Goal: Task Accomplishment & Management: Manage account settings

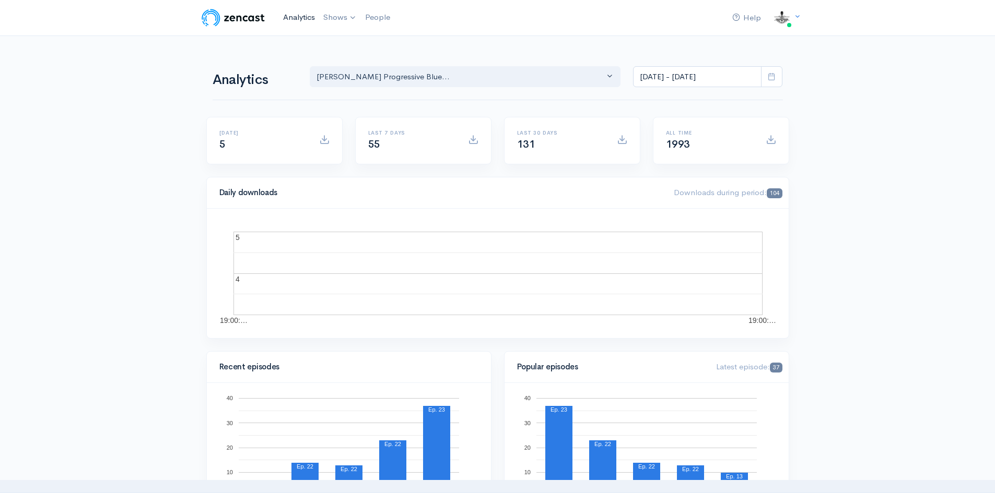
click at [304, 16] on link "Analytics" at bounding box center [299, 17] width 40 height 22
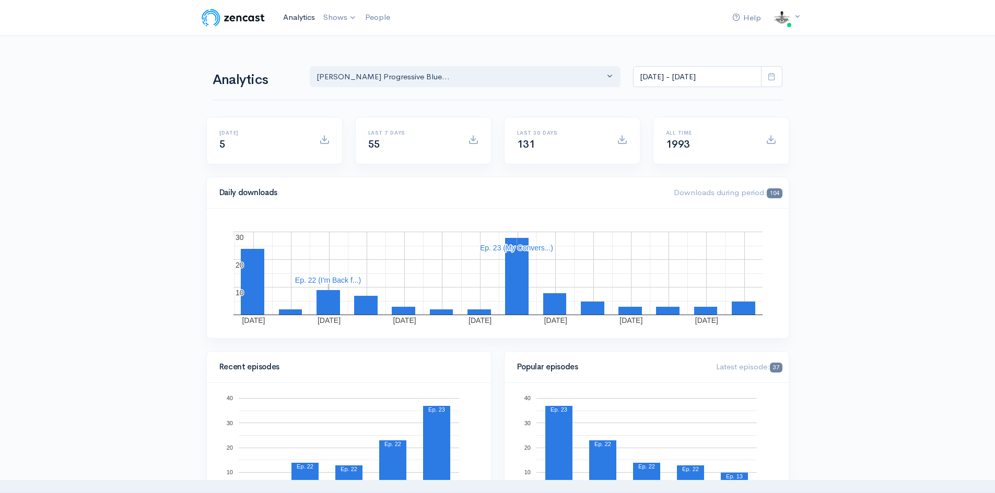
click at [302, 16] on link "Analytics" at bounding box center [299, 17] width 40 height 22
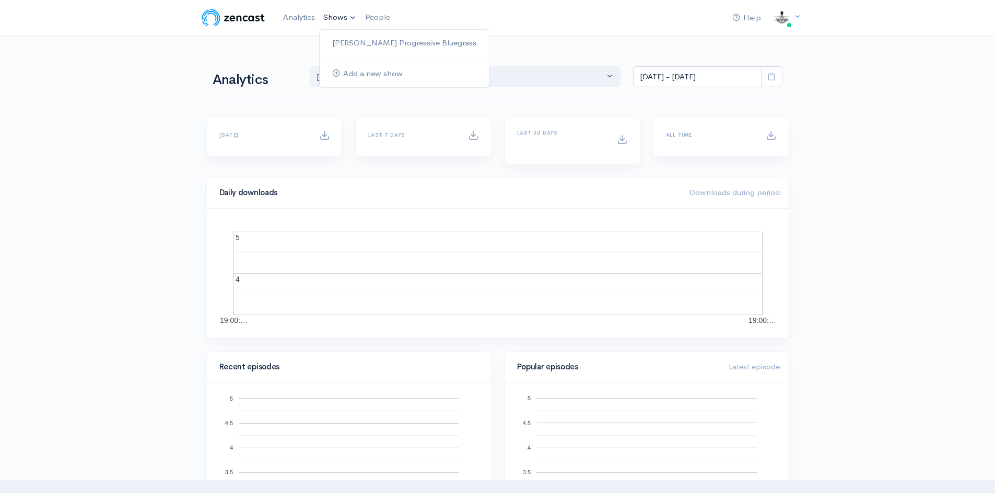
click at [344, 16] on link "Shows" at bounding box center [340, 17] width 42 height 23
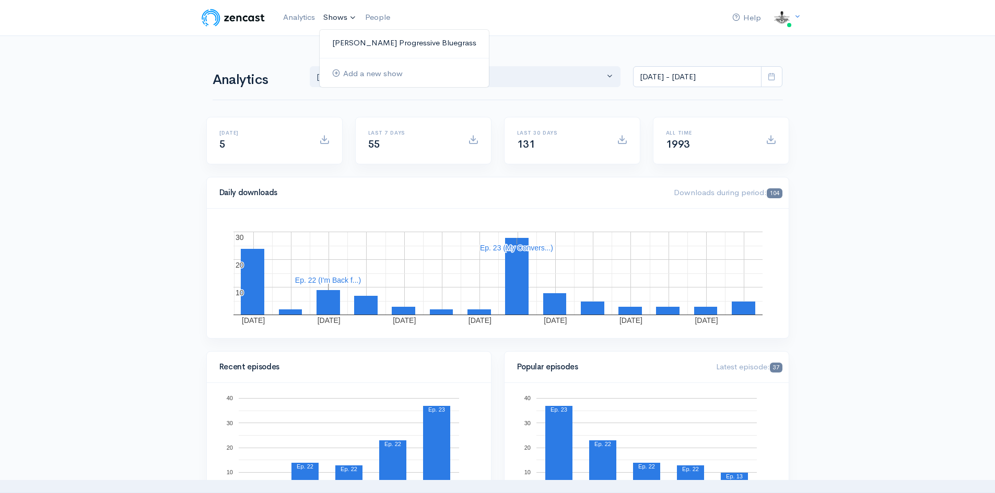
click at [372, 43] on link "[PERSON_NAME] Progressive Bluegrass" at bounding box center [404, 43] width 169 height 18
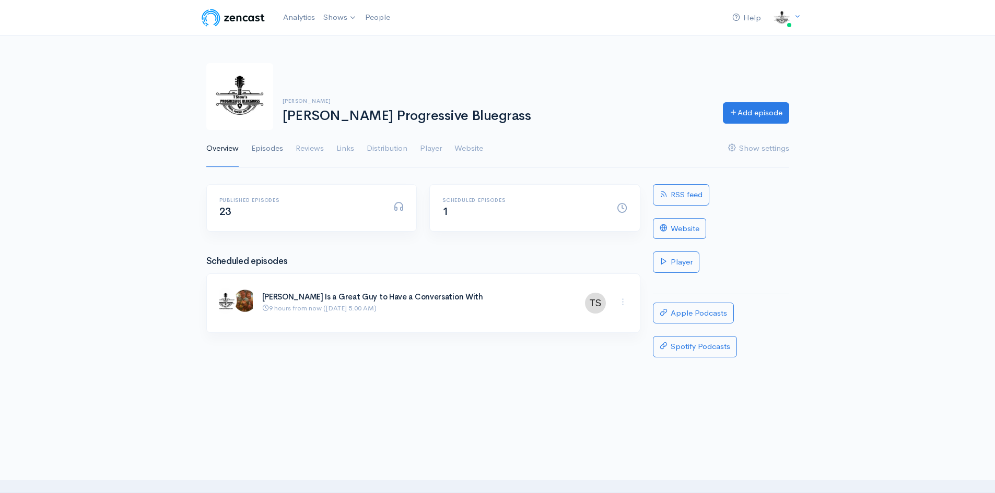
click at [272, 144] on link "Episodes" at bounding box center [267, 149] width 32 height 38
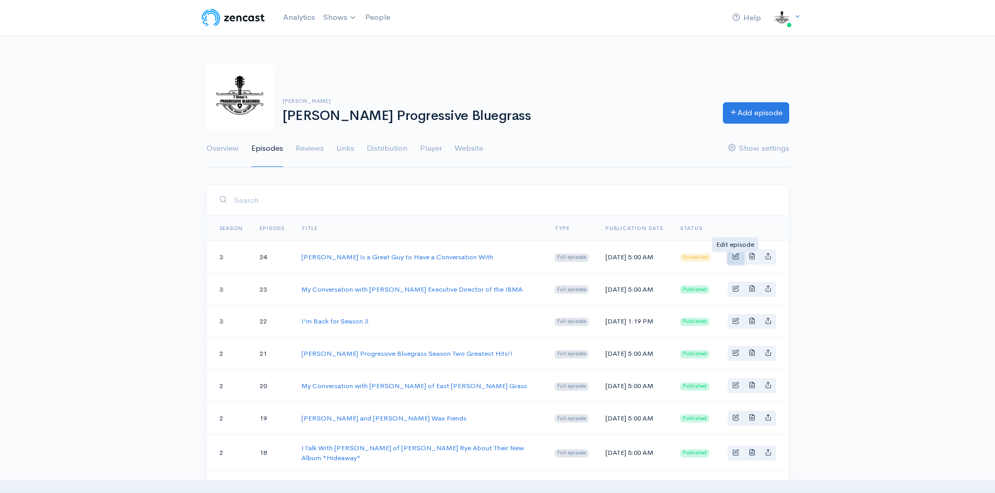
click at [734, 256] on span "Basic example" at bounding box center [735, 256] width 7 height 7
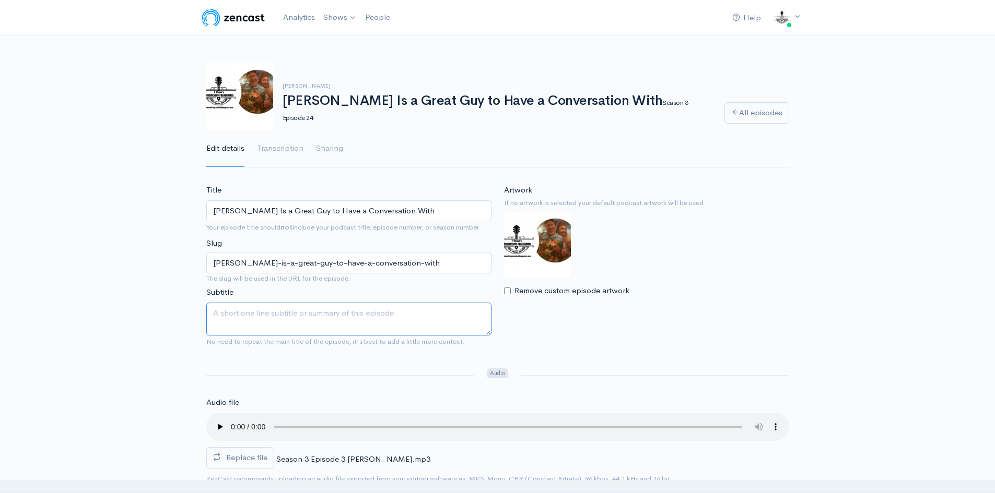
click at [234, 320] on textarea "Subtitle" at bounding box center [348, 319] width 285 height 33
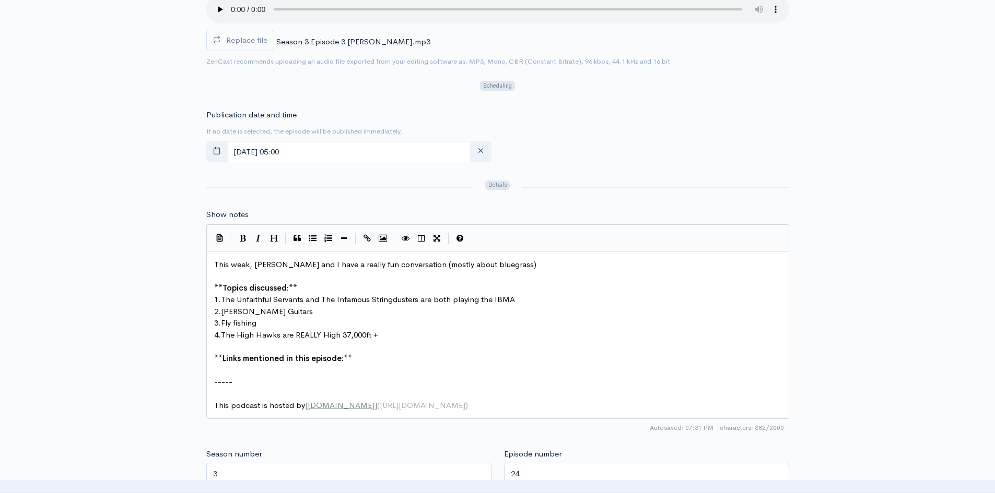
scroll to position [522, 0]
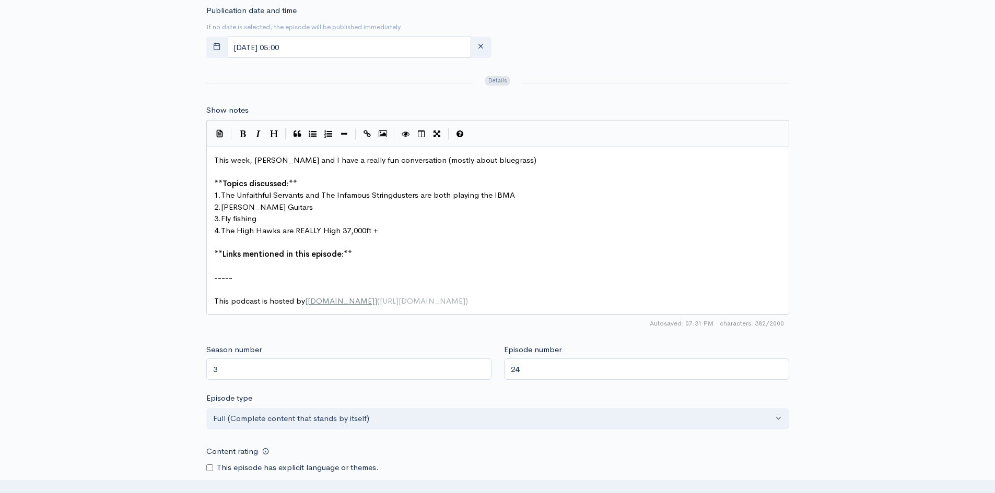
type textarea "I sit down with [PERSON_NAME] and have a great time!"
type textarea "**Links mentioned in this episode:**"
drag, startPoint x: 213, startPoint y: 253, endPoint x: 355, endPoint y: 253, distance: 141.5
click at [228, 258] on pre "​" at bounding box center [501, 255] width 579 height 12
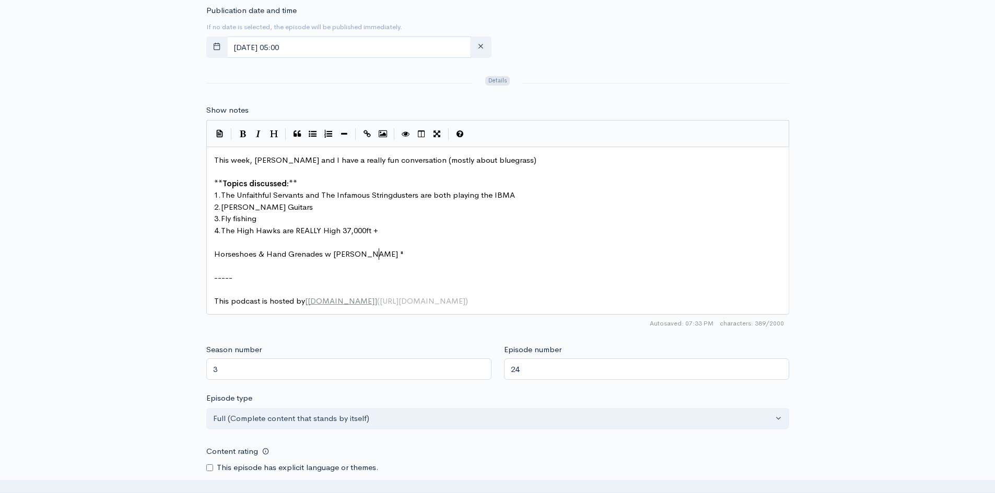
scroll to position [4, 164]
type textarea "Horseshoes & Hand Grenades w Jon Stickley "Darlin"
type textarea "' Corey" @ The John Hartford Festival 5/31/2018"
click at [578, 255] on pre "Horseshoes & Hand Grenades w [PERSON_NAME] "Darlin' [PERSON_NAME]" @ The [PERSO…" at bounding box center [501, 255] width 579 height 12
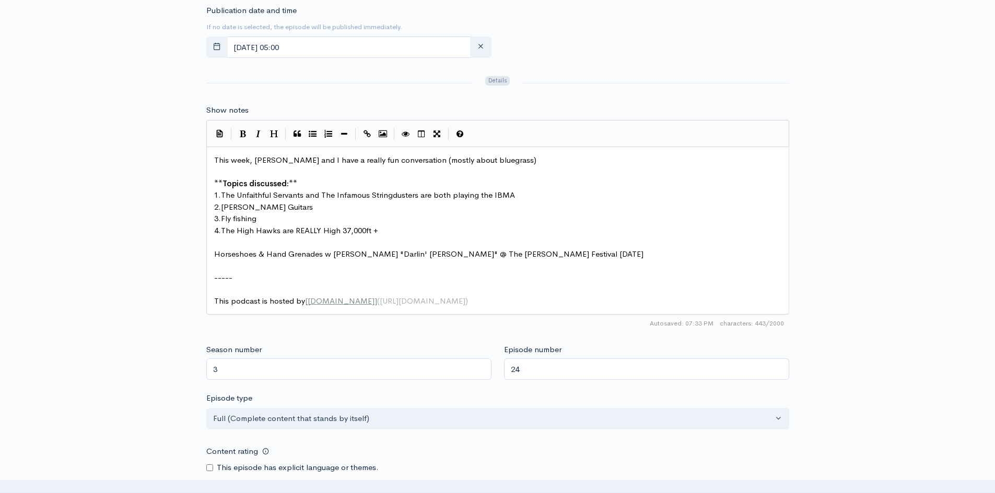
type textarea "​"
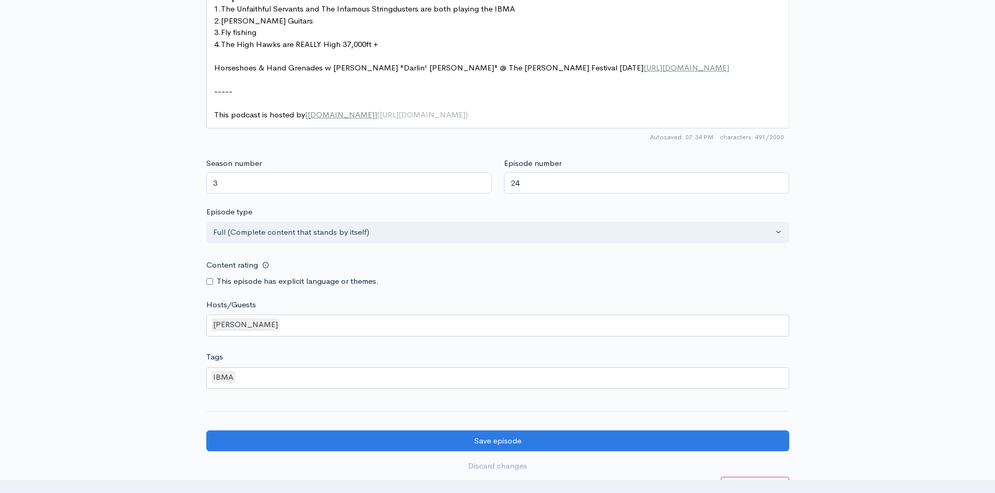
scroll to position [783, 0]
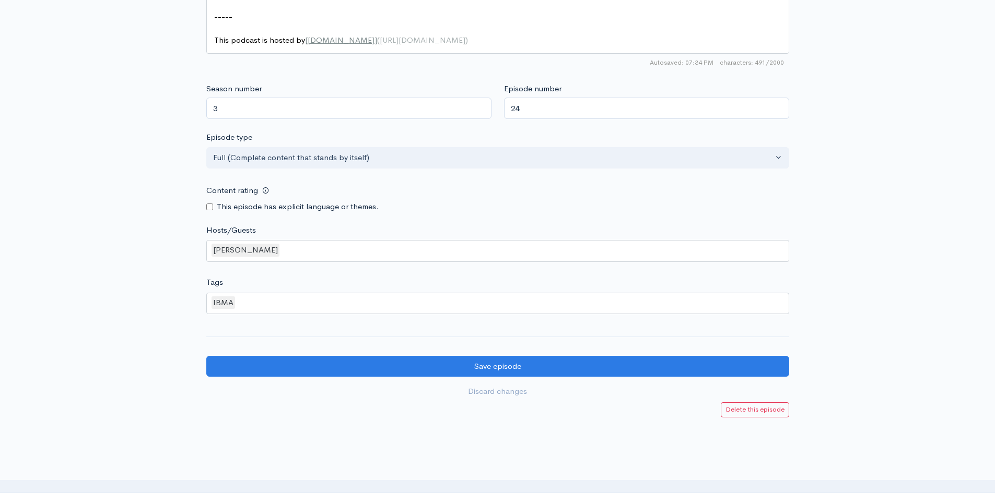
click at [290, 247] on div "[PERSON_NAME]" at bounding box center [497, 251] width 583 height 22
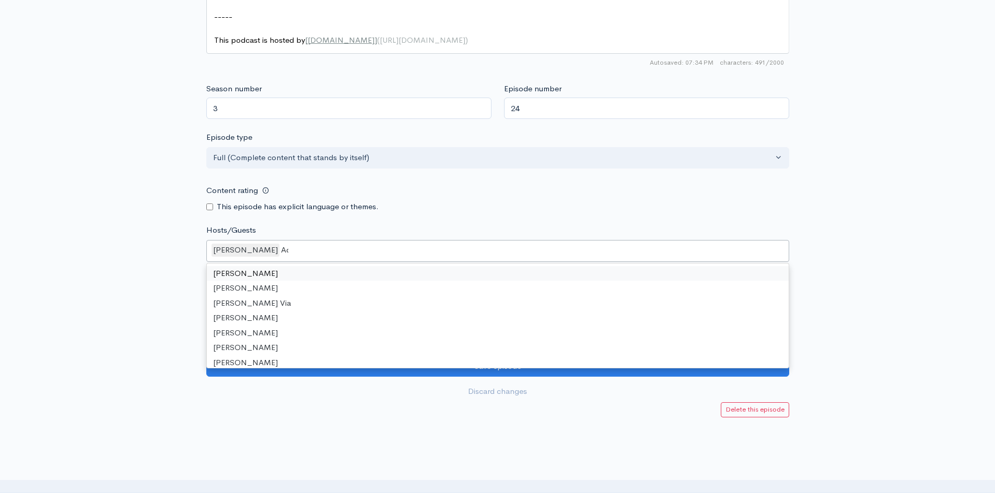
scroll to position [0, 0]
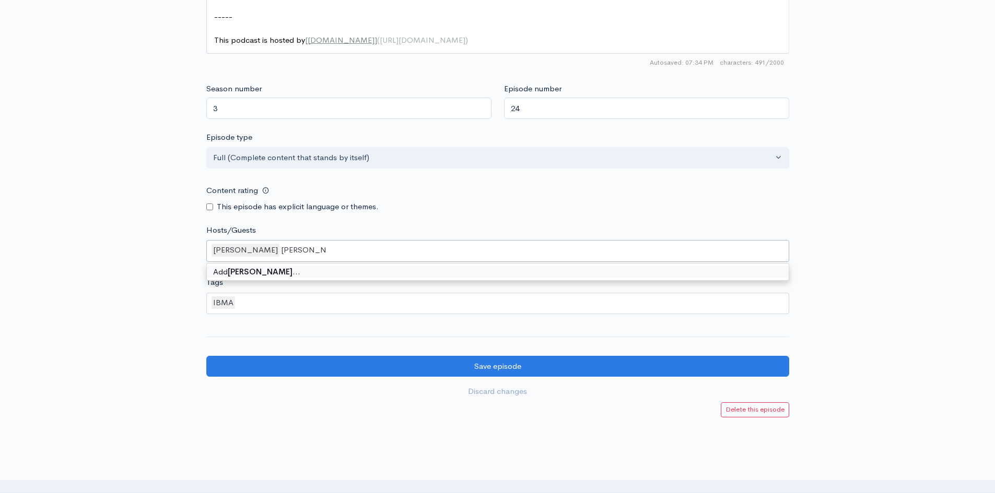
type input "[PERSON_NAME]"
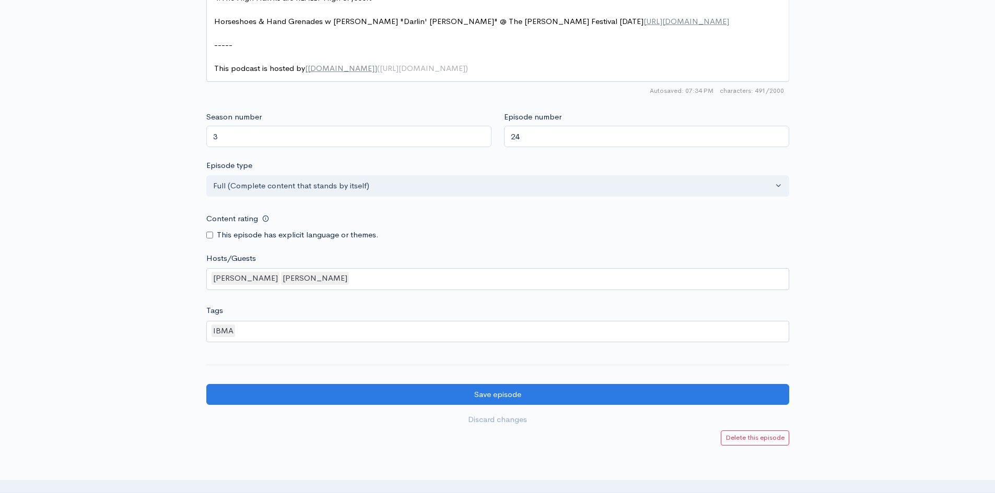
scroll to position [731, 0]
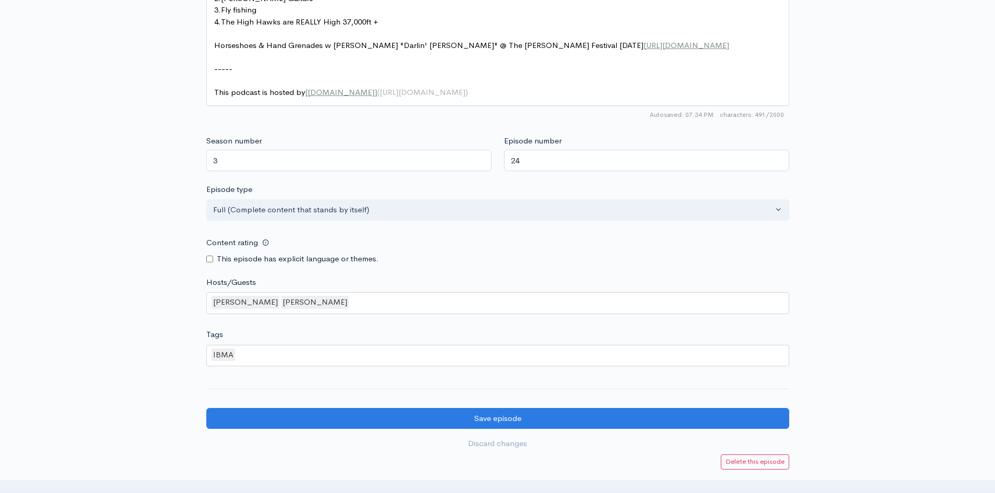
click at [274, 352] on div "IBMA" at bounding box center [497, 356] width 583 height 22
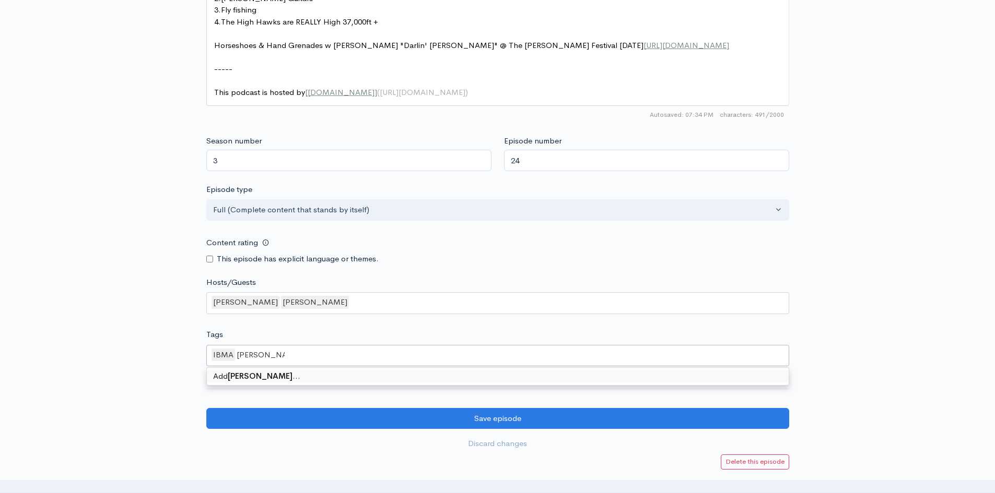
type input "[PERSON_NAME]"
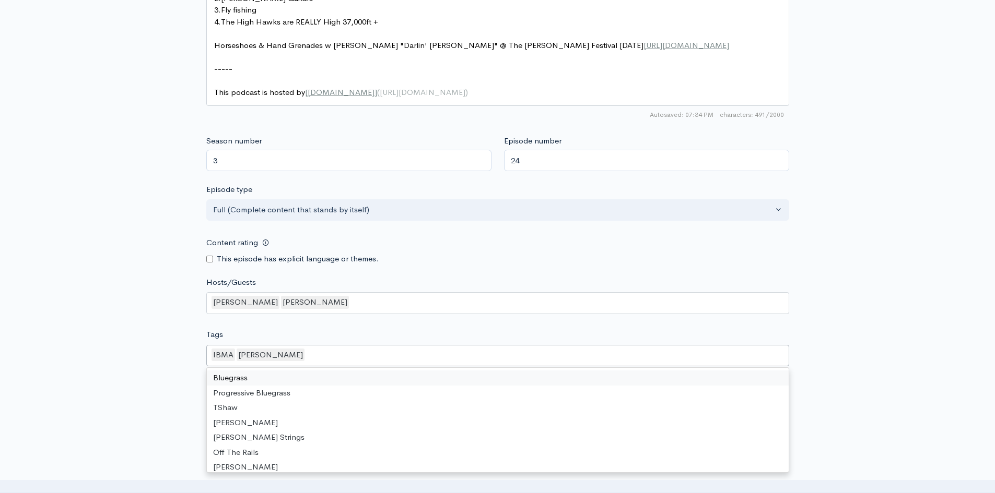
click at [297, 352] on div "IBMA Adam Greuel" at bounding box center [497, 356] width 583 height 22
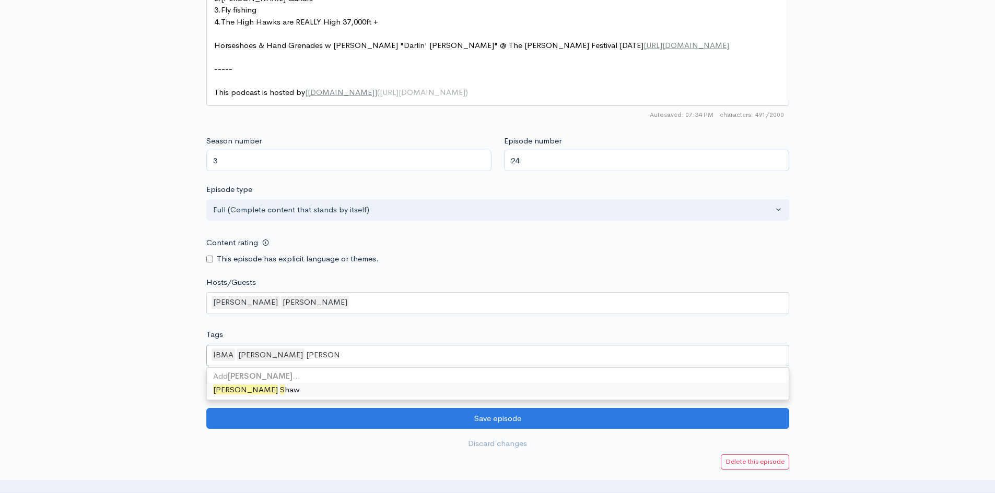
type input "[PERSON_NAME]"
type input "[PERSON_NAME] Progressive Bluegrass"
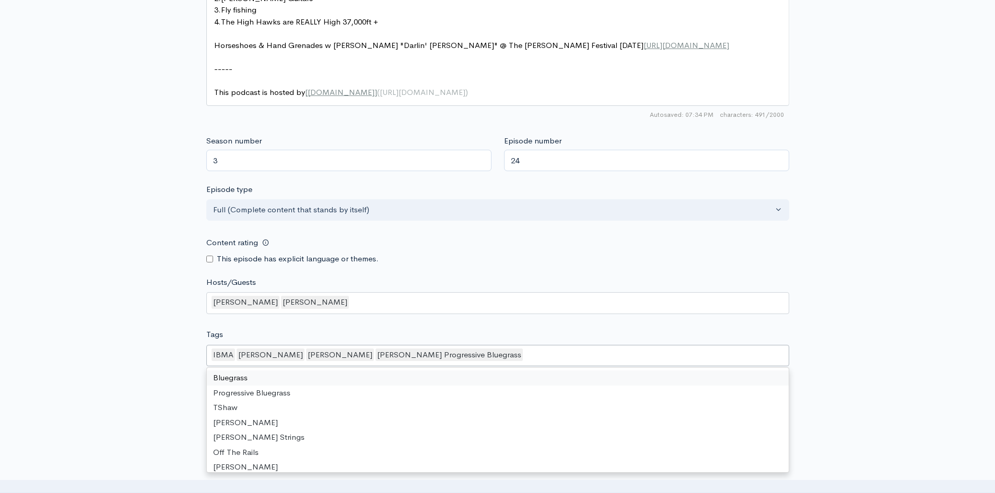
click at [492, 348] on div "IBMA Adam Greuel Trevor Shaw T Shaw's Progressive Bluegrass" at bounding box center [497, 356] width 583 height 22
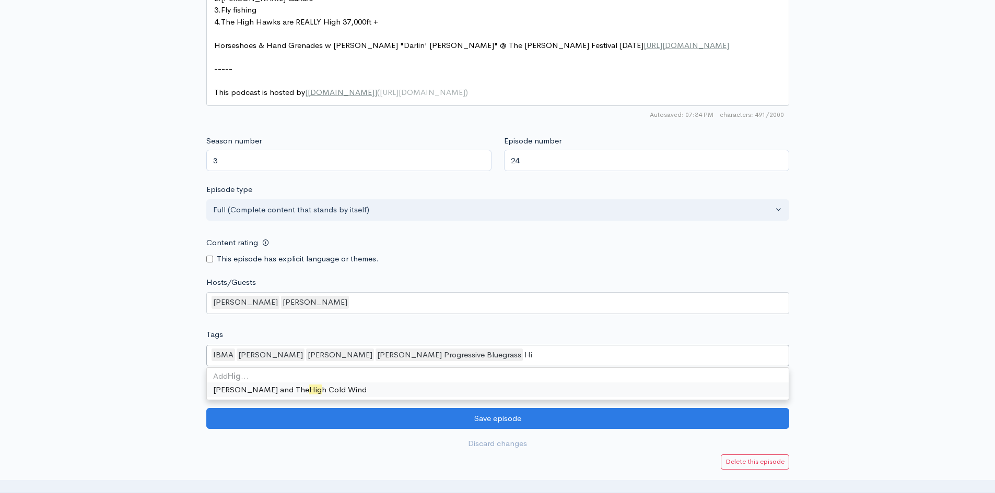
type input "H"
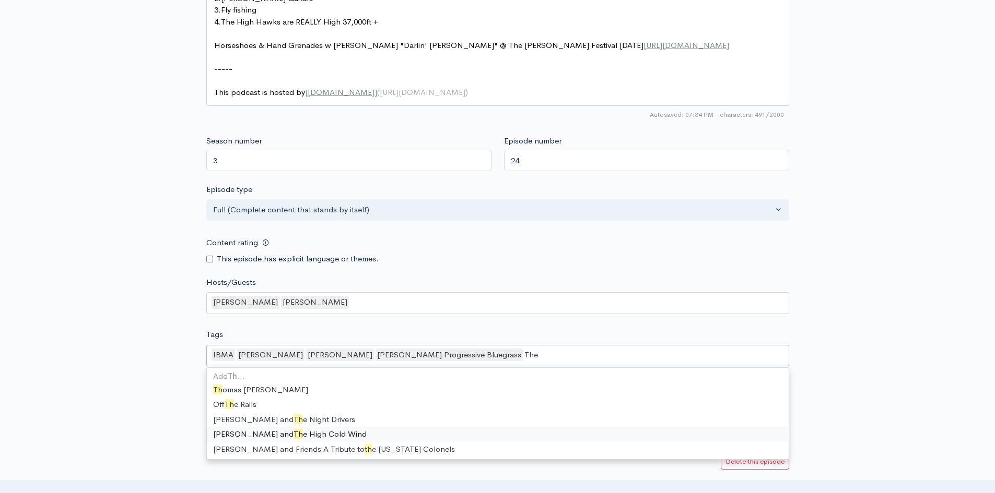
scroll to position [0, 0]
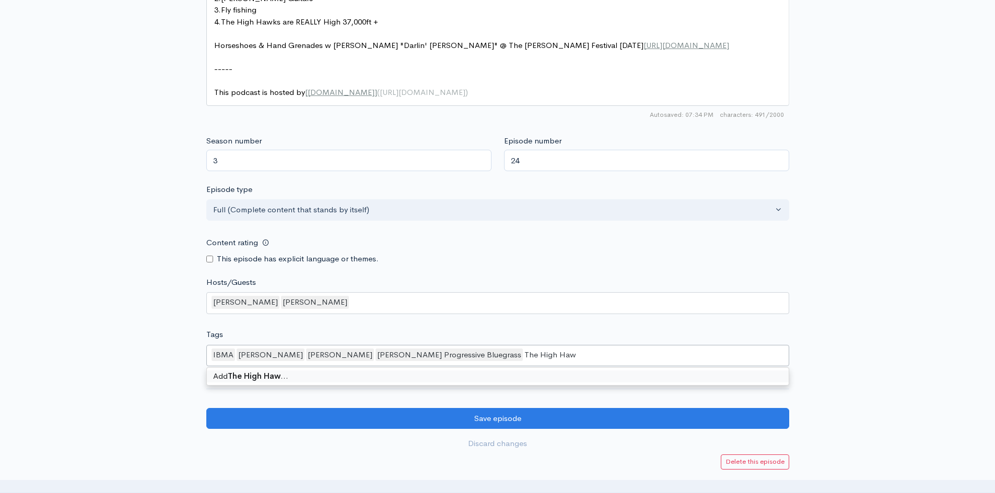
type input "The High Hawks"
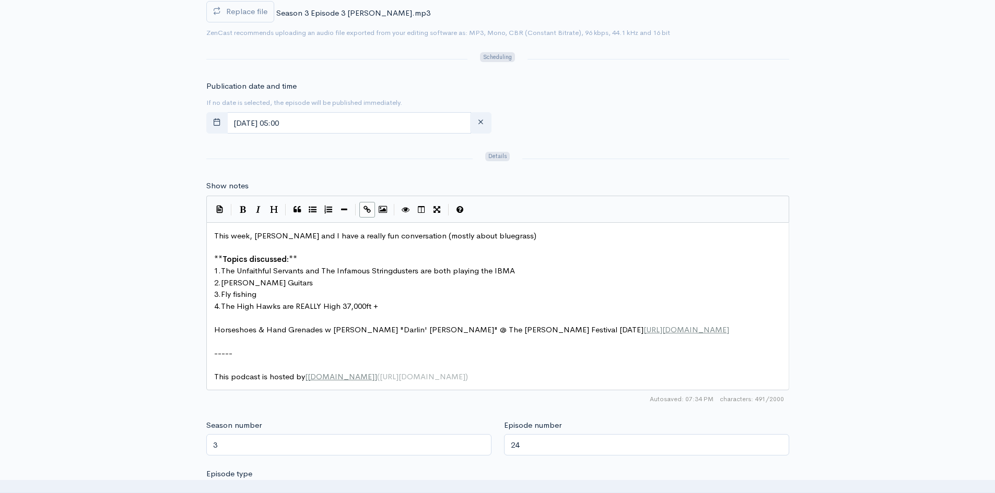
scroll to position [522, 0]
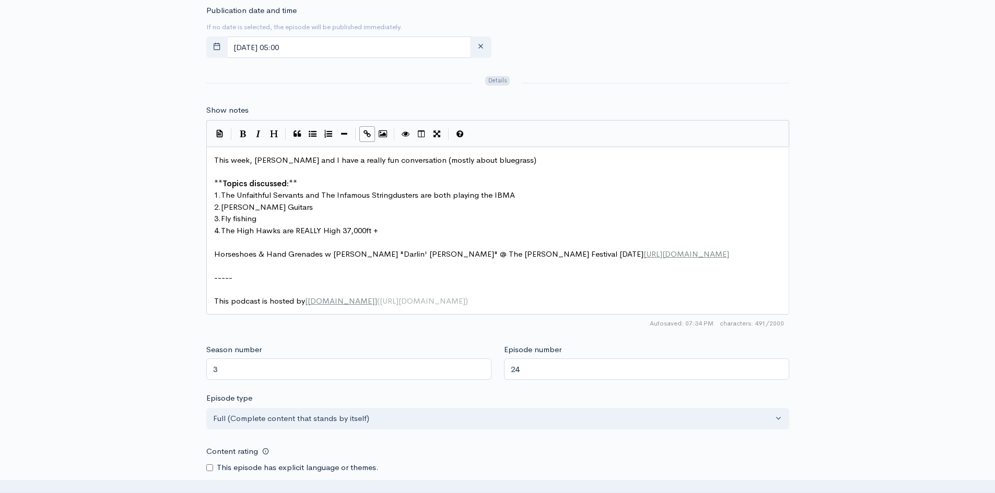
click at [219, 267] on pre "​" at bounding box center [501, 266] width 579 height 12
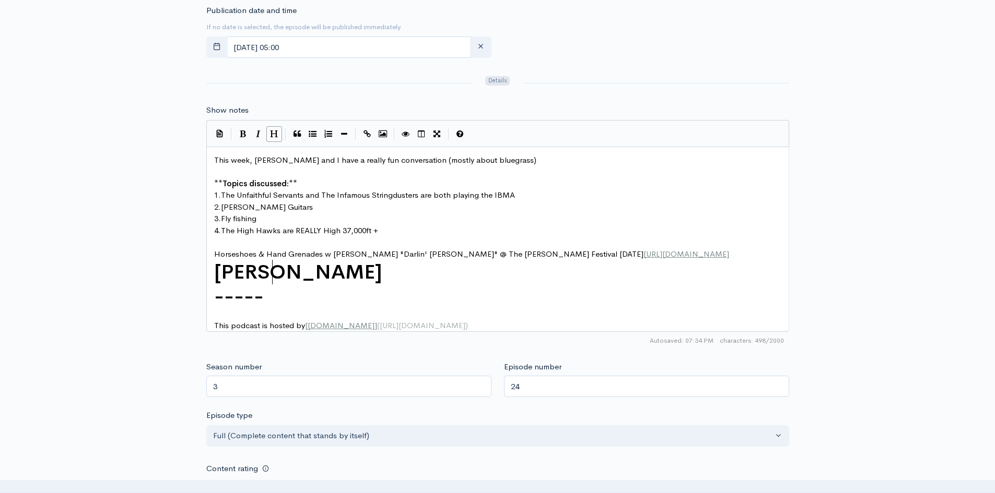
type textarea "Tuttle P"
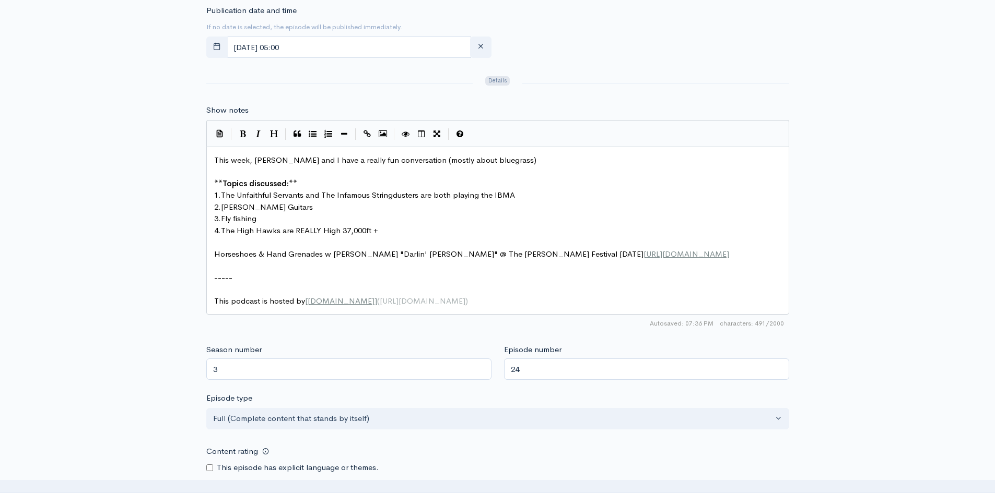
click at [775, 256] on pre "Horseshoes & Hand Grenades w Jon Stickley "Darlin' Corey" @ The John Hartford F…" at bounding box center [501, 255] width 579 height 12
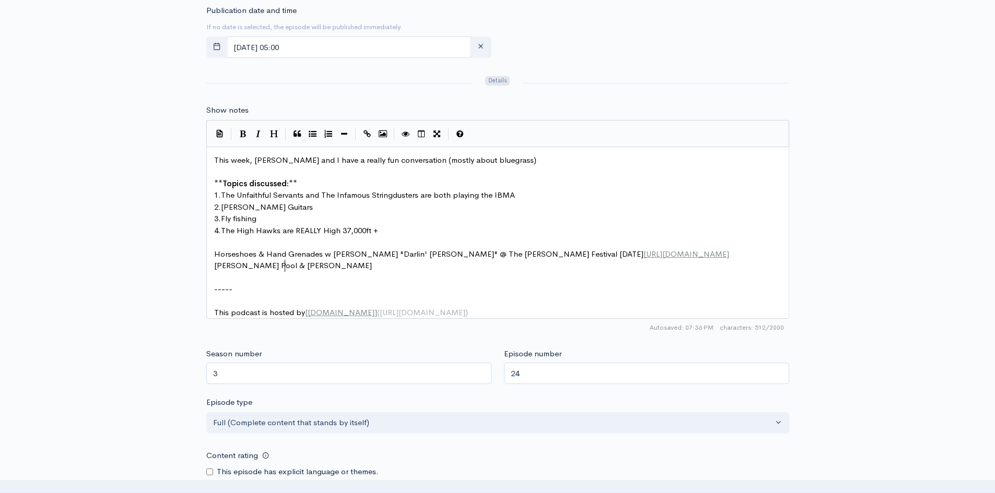
scroll to position [4, 72]
type textarea "Tuttle Pool & Greuel "Wreck of the Edmund Fiu"
type textarea "tzgerald"
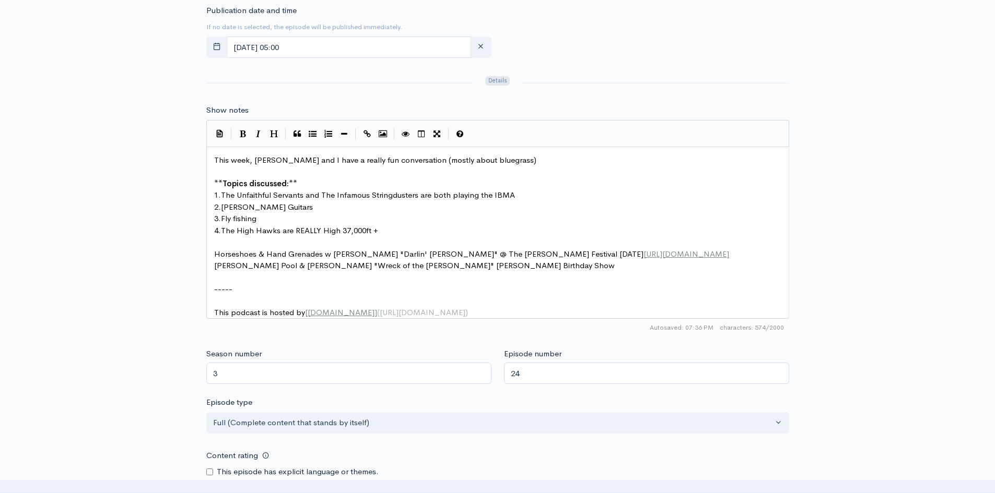
type textarea "" Kyle Tuttle's Birthday Show"
click at [514, 268] on pre "[PERSON_NAME] Pool & [PERSON_NAME] "Wreck of the [PERSON_NAME]" [PERSON_NAME] B…" at bounding box center [501, 266] width 579 height 12
type textarea "​"
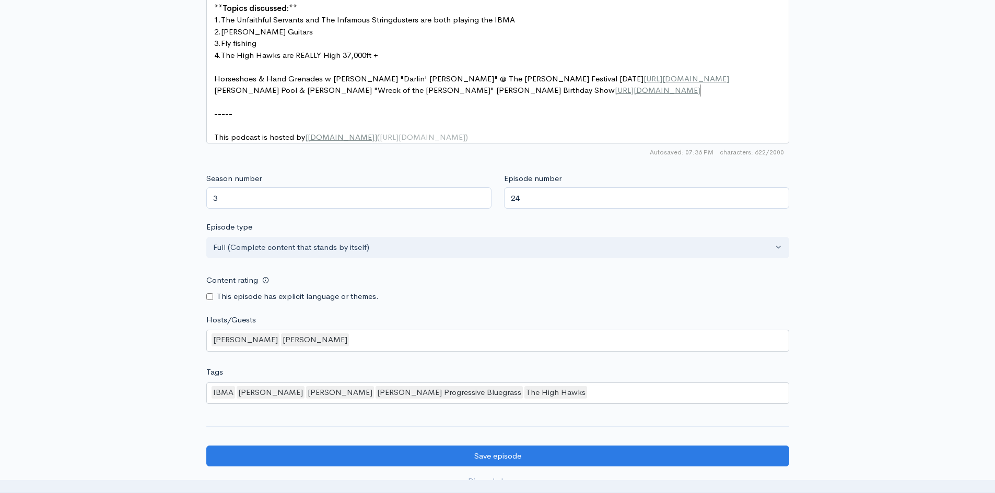
scroll to position [731, 0]
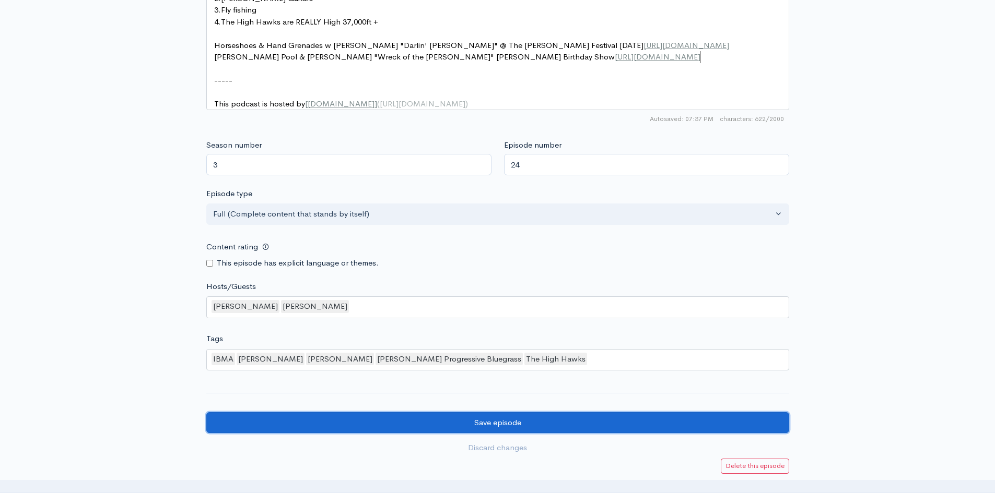
click at [329, 433] on input "Save episode" at bounding box center [497, 423] width 583 height 21
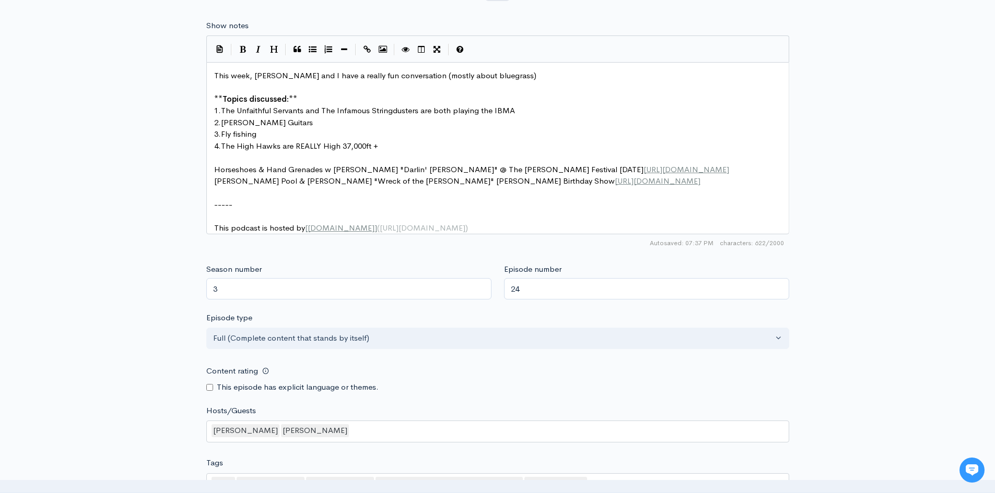
scroll to position [835, 0]
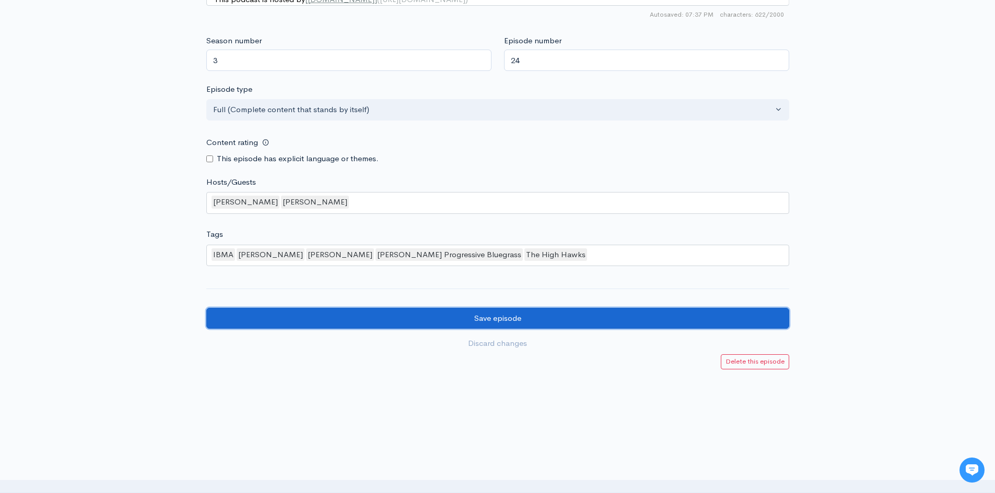
click at [599, 325] on input "Save episode" at bounding box center [497, 318] width 583 height 21
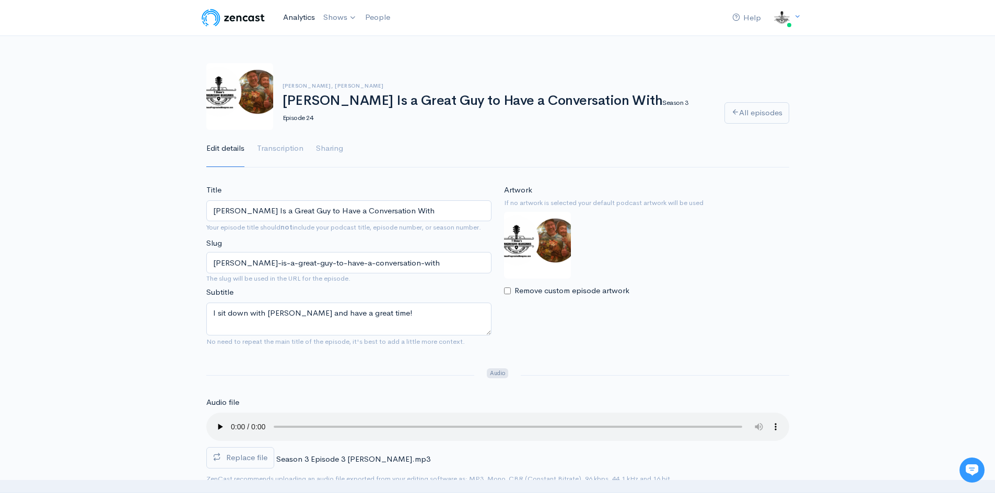
click at [309, 16] on link "Analytics" at bounding box center [299, 17] width 40 height 22
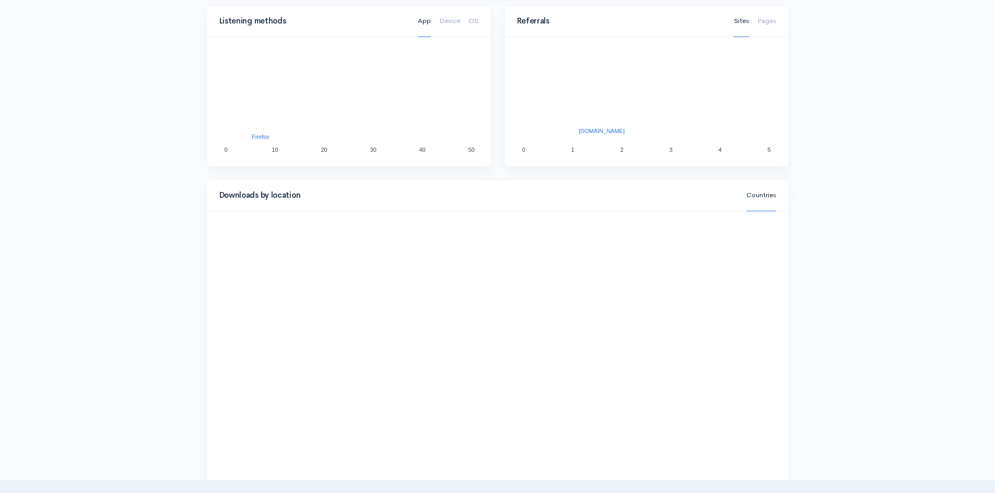
scroll to position [1044, 0]
